Goal: Task Accomplishment & Management: Use online tool/utility

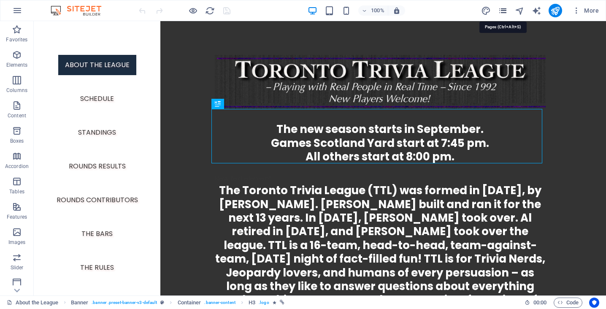
drag, startPoint x: 505, startPoint y: 11, endPoint x: 502, endPoint y: 15, distance: 4.5
click at [505, 11] on icon "pages" at bounding box center [503, 11] width 10 height 10
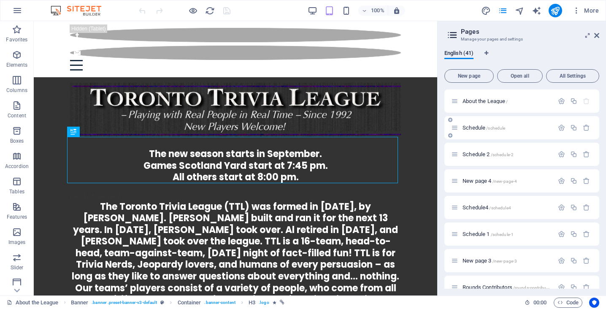
click at [479, 122] on div "Schedule /schedule" at bounding box center [522, 127] width 155 height 23
click at [479, 128] on span "Schedule /schedule" at bounding box center [484, 128] width 43 height 6
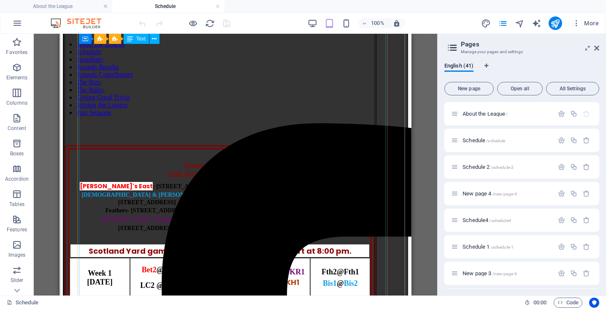
scroll to position [638, 0]
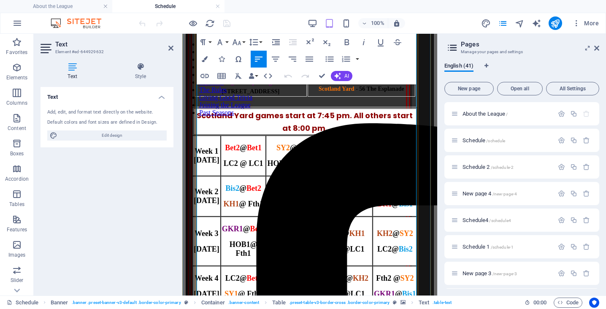
scroll to position [338, 0]
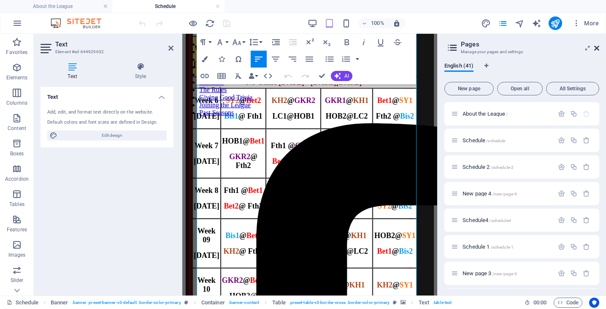
click at [599, 47] on icon at bounding box center [596, 48] width 5 height 7
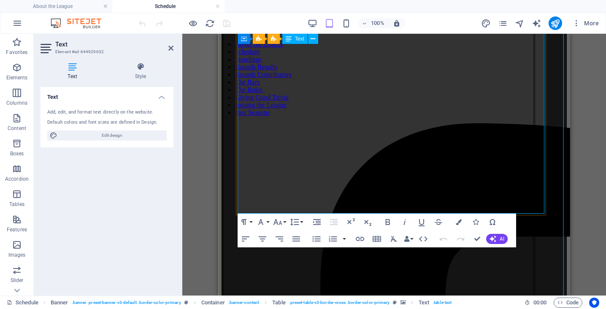
scroll to position [630, 0]
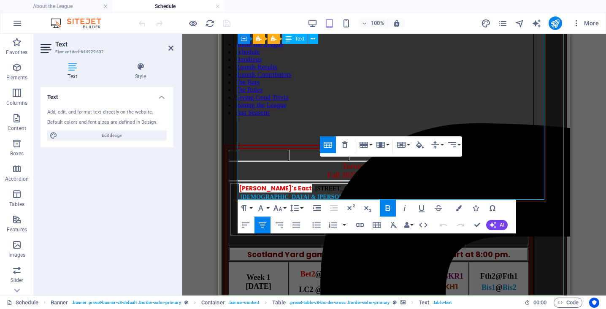
click at [404, 145] on icon "button" at bounding box center [401, 145] width 10 height 10
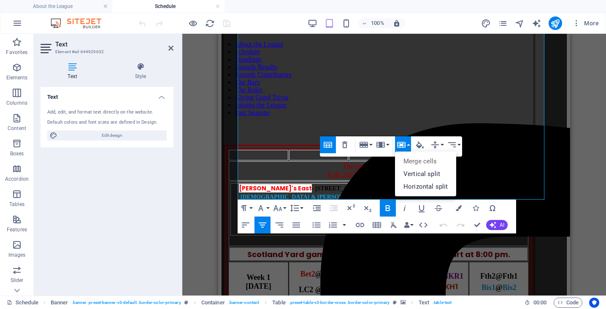
click at [328, 145] on icon "button" at bounding box center [328, 145] width 8 height 6
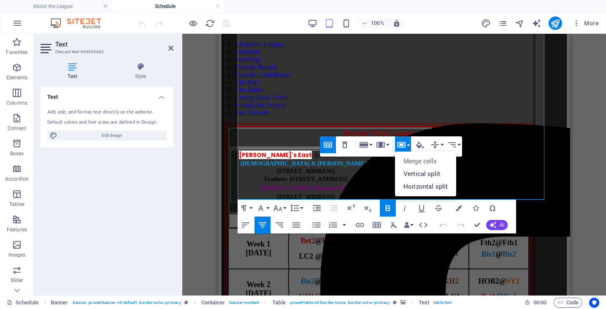
scroll to position [608, 0]
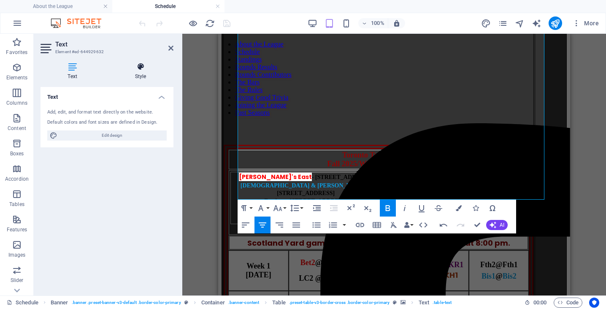
click at [144, 70] on icon at bounding box center [141, 66] width 66 height 8
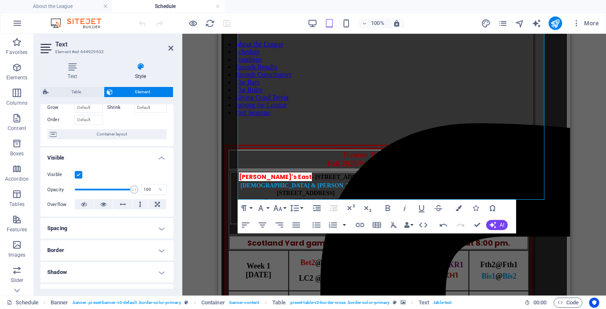
scroll to position [51, 0]
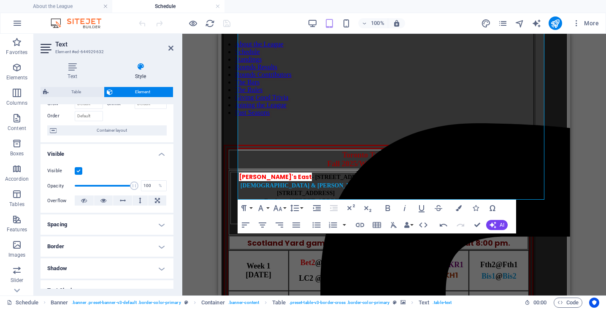
click at [151, 247] on h4 "Border" at bounding box center [107, 246] width 133 height 20
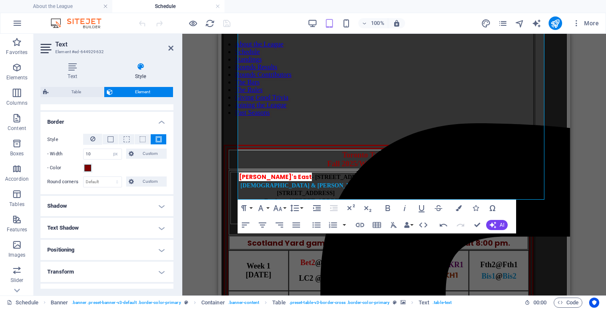
scroll to position [176, 0]
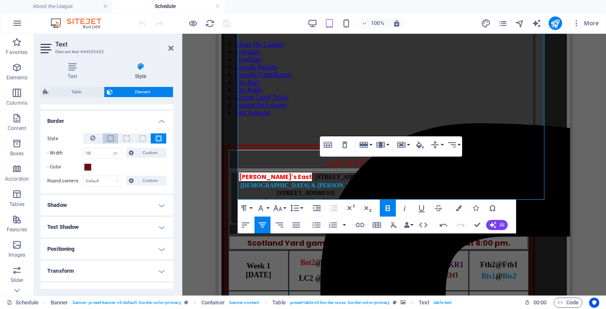
click at [111, 142] on button at bounding box center [111, 138] width 16 height 10
type input "1"
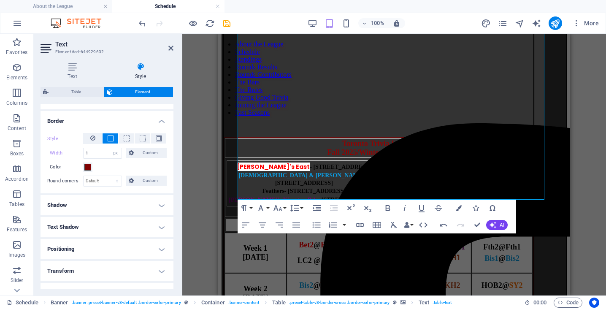
scroll to position [600, 0]
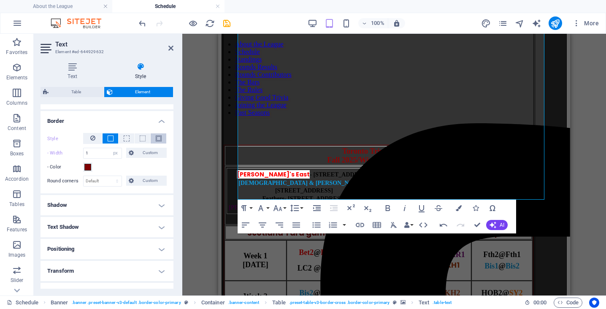
click at [160, 142] on button at bounding box center [159, 138] width 16 height 10
click at [144, 140] on button at bounding box center [143, 138] width 16 height 10
click at [158, 142] on button at bounding box center [159, 138] width 16 height 10
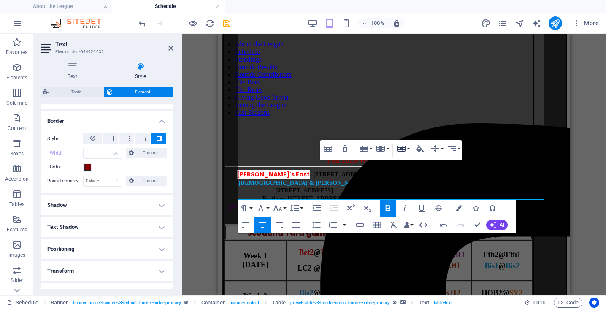
click at [400, 149] on icon "button" at bounding box center [401, 149] width 8 height 6
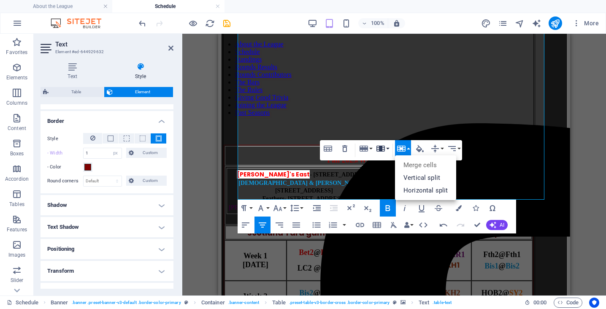
click at [383, 149] on icon "button" at bounding box center [381, 149] width 10 height 10
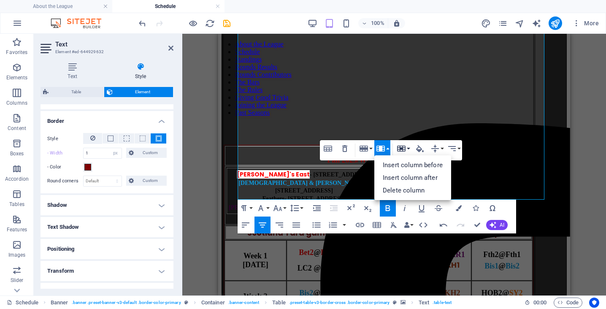
click at [398, 147] on icon "button" at bounding box center [401, 149] width 8 height 6
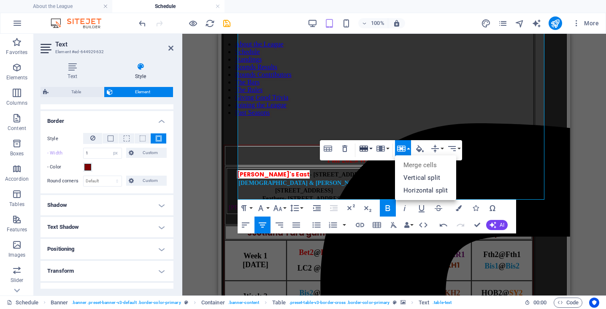
click at [366, 146] on icon "button" at bounding box center [364, 149] width 8 height 6
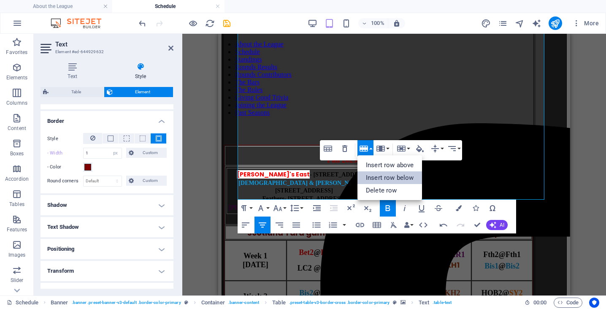
click at [366, 180] on link "Insert row below" at bounding box center [390, 177] width 65 height 13
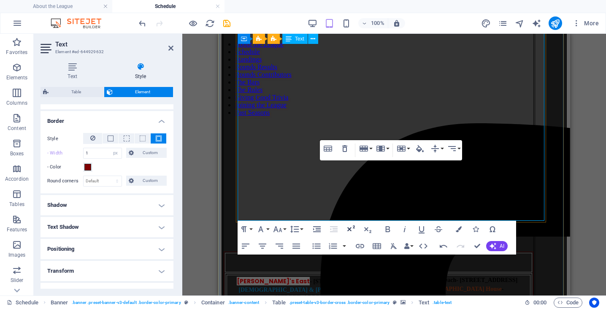
scroll to position [906, 0]
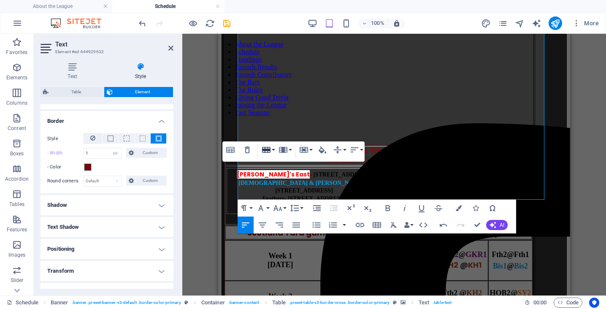
click at [271, 149] on icon "button" at bounding box center [266, 150] width 10 height 10
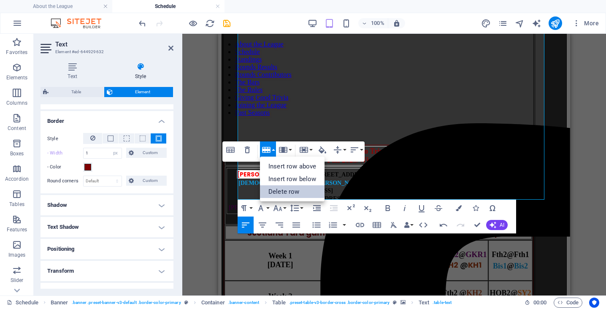
click at [280, 188] on link "Delete row" at bounding box center [292, 191] width 65 height 13
